Goal: Information Seeking & Learning: Learn about a topic

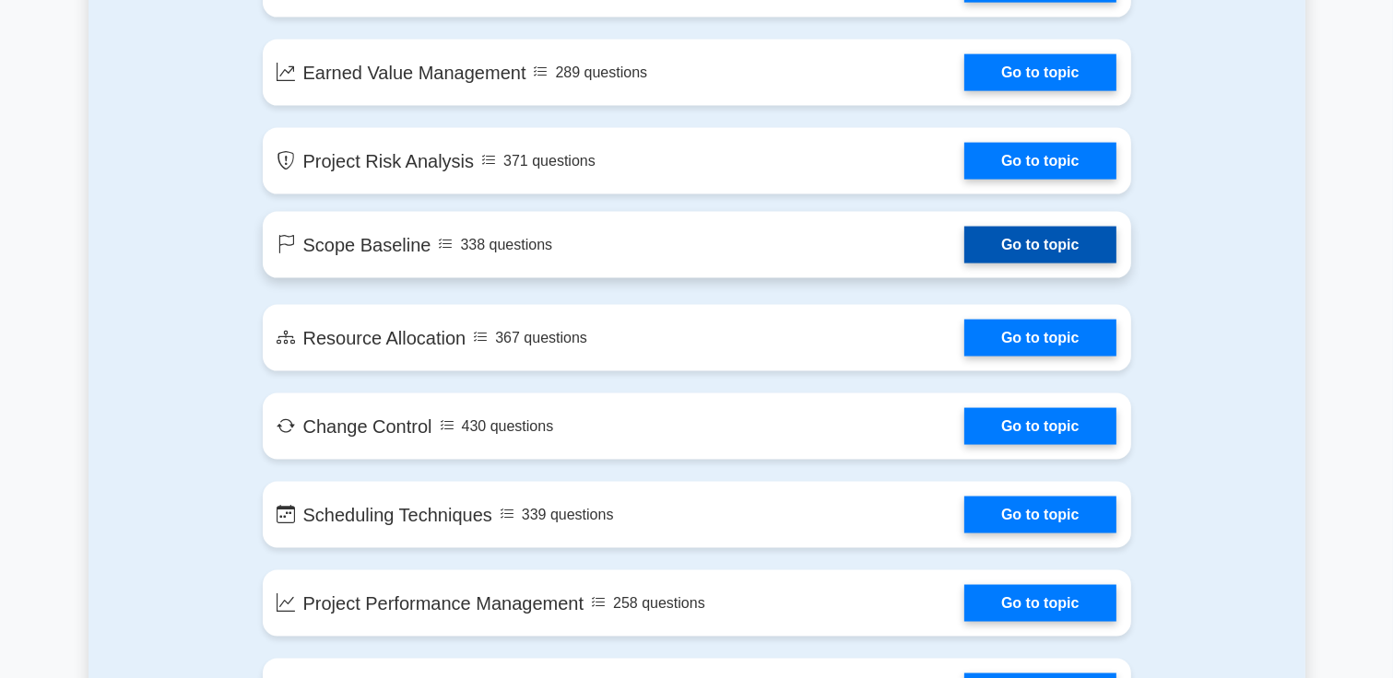
scroll to position [2858, 0]
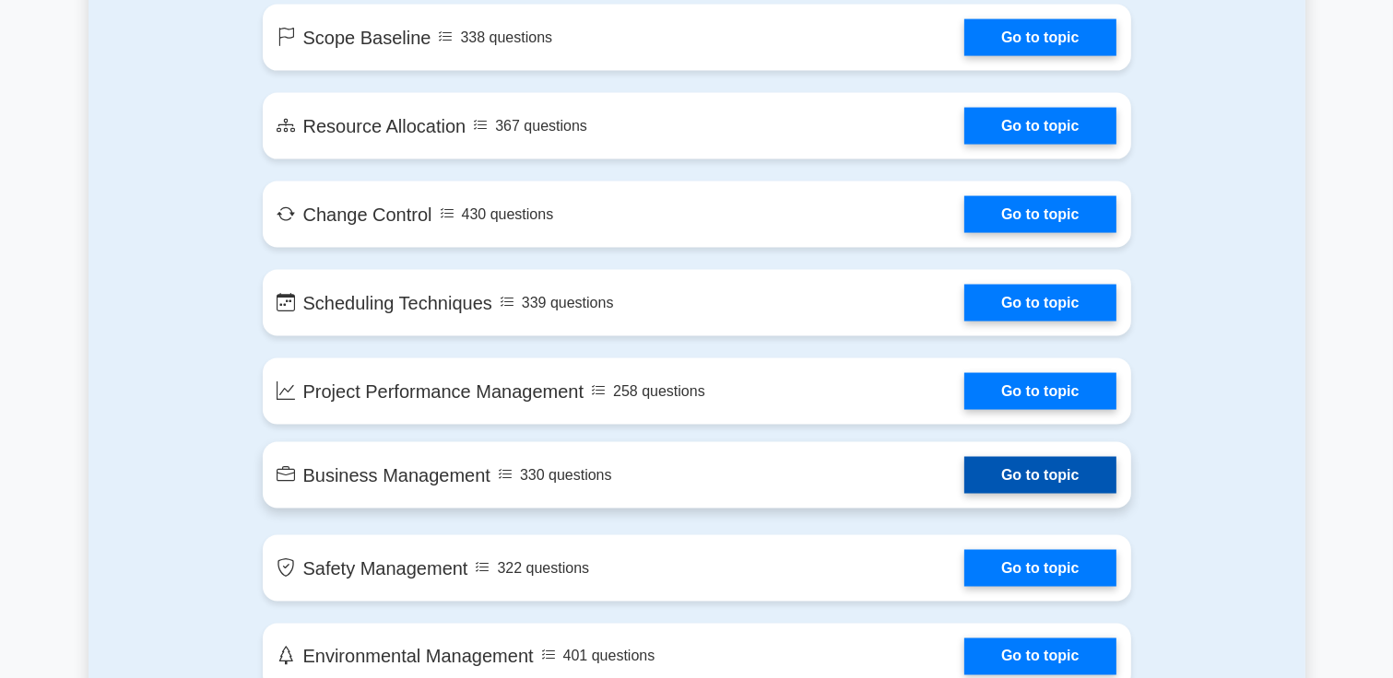
click at [1011, 477] on link "Go to topic" at bounding box center [1039, 475] width 151 height 37
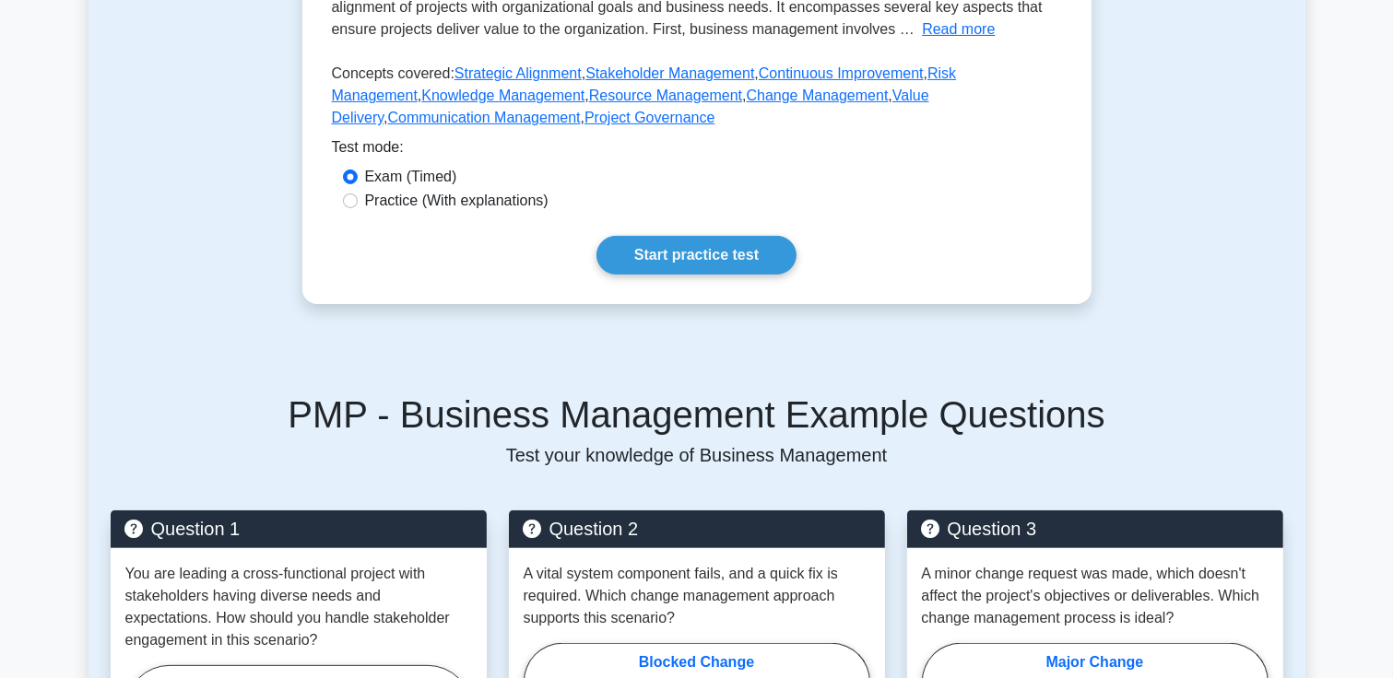
scroll to position [553, 0]
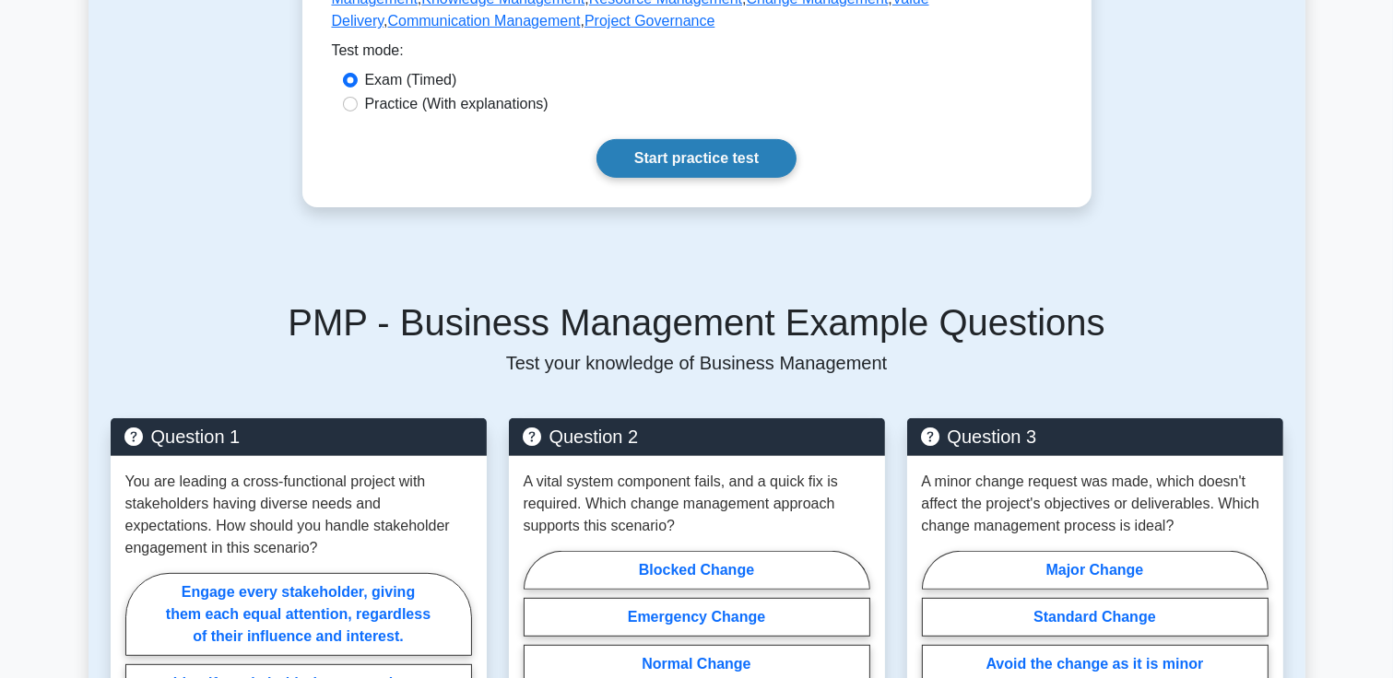
click at [733, 159] on link "Start practice test" at bounding box center [696, 158] width 200 height 39
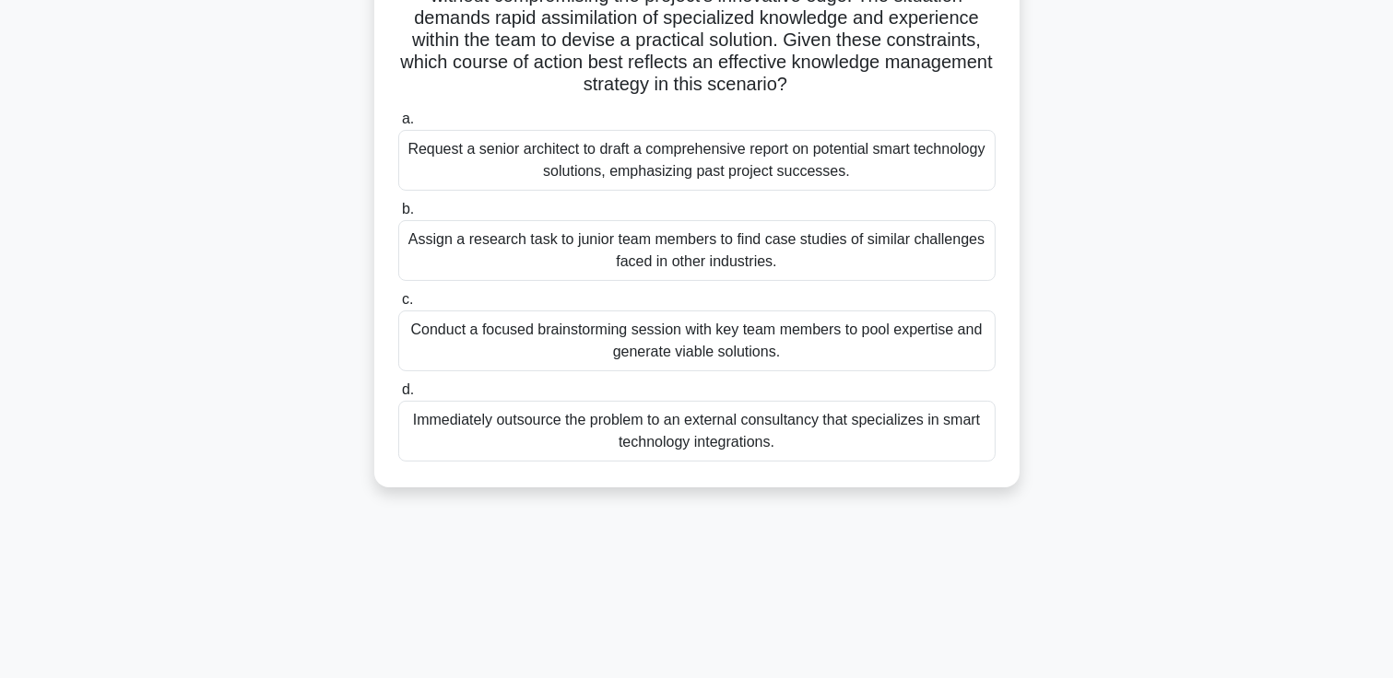
scroll to position [317, 0]
